Goal: Transaction & Acquisition: Subscribe to service/newsletter

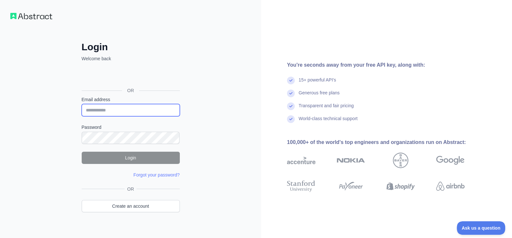
click at [166, 112] on input "Email address" at bounding box center [131, 110] width 98 height 12
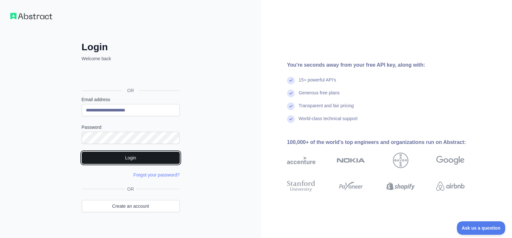
click at [148, 155] on button "Login" at bounding box center [131, 158] width 98 height 12
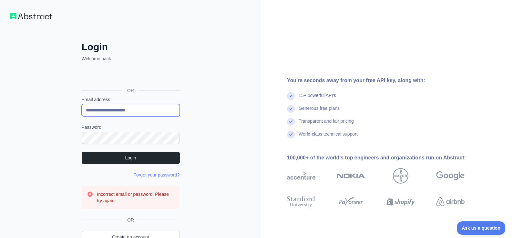
click at [146, 111] on input "**********" at bounding box center [131, 110] width 98 height 12
type input "**********"
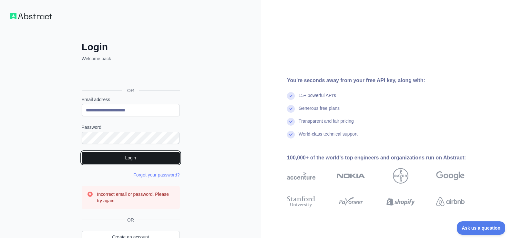
click at [161, 157] on button "Login" at bounding box center [131, 158] width 98 height 12
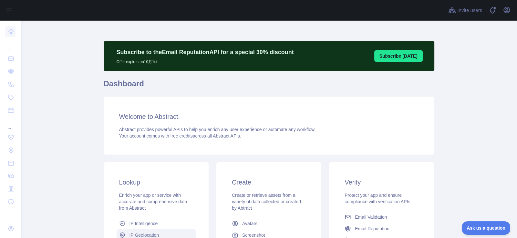
click at [135, 237] on span "IP Geolocation" at bounding box center [144, 235] width 30 height 6
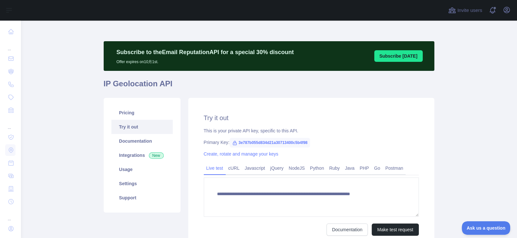
type textarea "**********"
click at [132, 129] on link "Try it out" at bounding box center [141, 127] width 61 height 14
click at [125, 169] on link "Usage" at bounding box center [141, 170] width 61 height 14
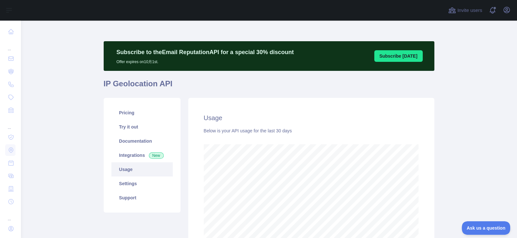
scroll to position [218, 491]
click at [123, 183] on link "Settings" at bounding box center [141, 184] width 61 height 14
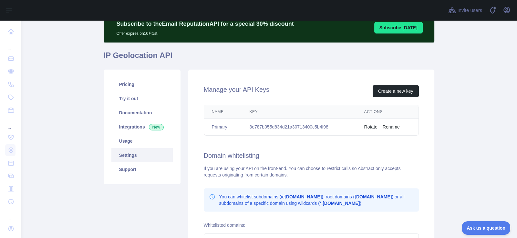
scroll to position [20, 0]
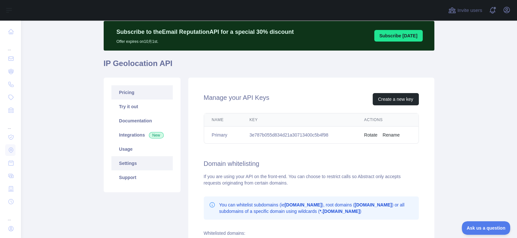
click at [126, 94] on link "Pricing" at bounding box center [141, 93] width 61 height 14
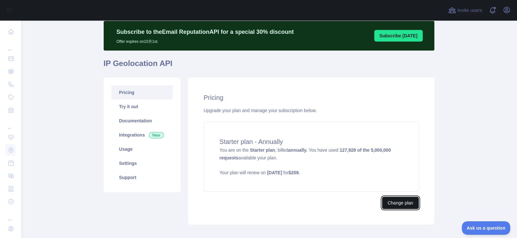
click at [390, 200] on button "Change plan" at bounding box center [400, 203] width 36 height 12
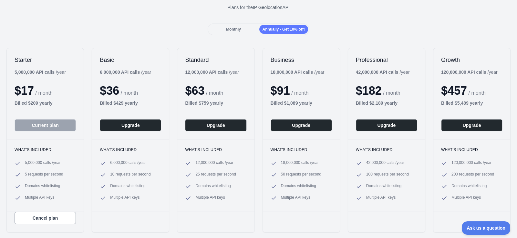
scroll to position [52, 0]
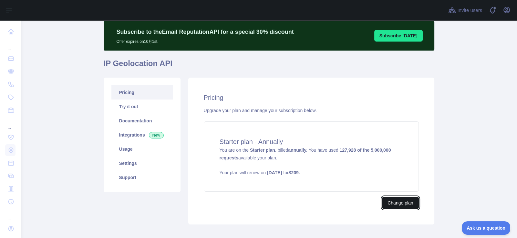
click at [397, 203] on button "Change plan" at bounding box center [400, 203] width 36 height 12
